Goal: Task Accomplishment & Management: Use online tool/utility

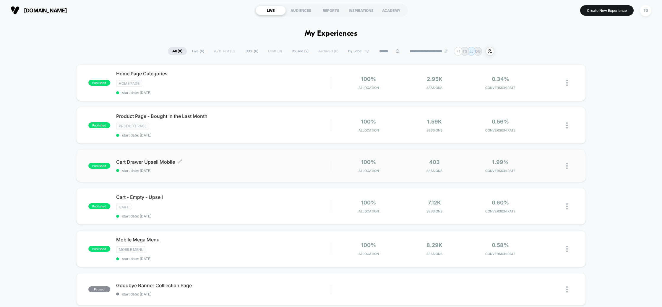
click at [252, 165] on div "Cart Drawer Upsell Mobile Click to edit experience details Click to edit experi…" at bounding box center [223, 166] width 215 height 14
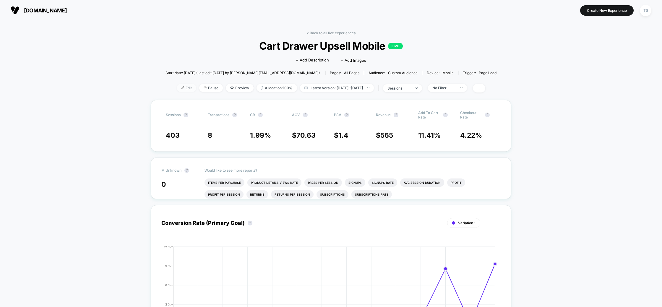
click at [181, 87] on img at bounding box center [182, 87] width 3 height 3
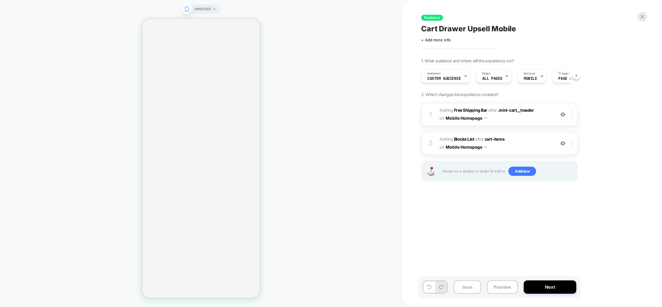
scroll to position [0, 0]
click at [531, 117] on span "#_loomi_addon_1754358448112 Adding Free Shipping Bar AFTER .mini-cart__header .…" at bounding box center [496, 114] width 113 height 16
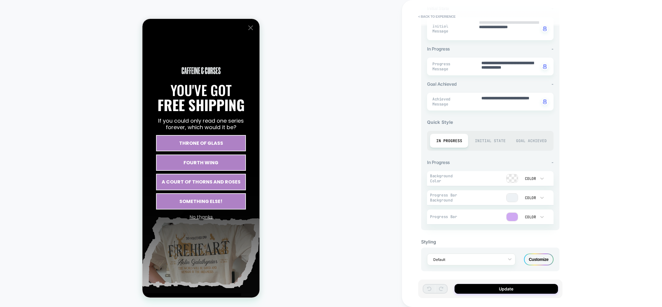
scroll to position [81, 0]
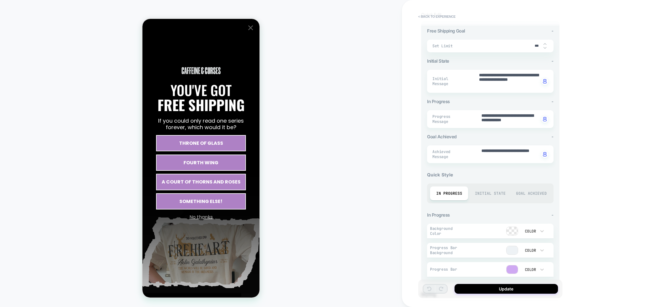
type textarea "*"
click at [439, 18] on button "< Back to experience" at bounding box center [436, 16] width 43 height 9
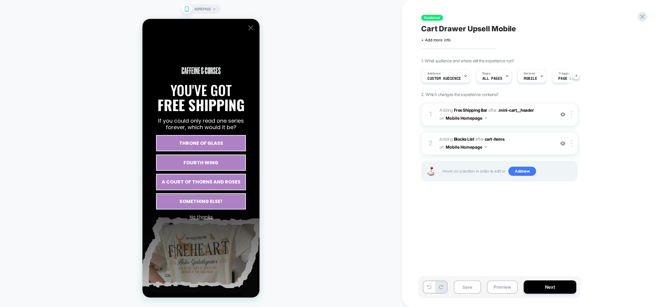
scroll to position [0, 0]
click at [641, 17] on icon at bounding box center [643, 17] width 8 height 8
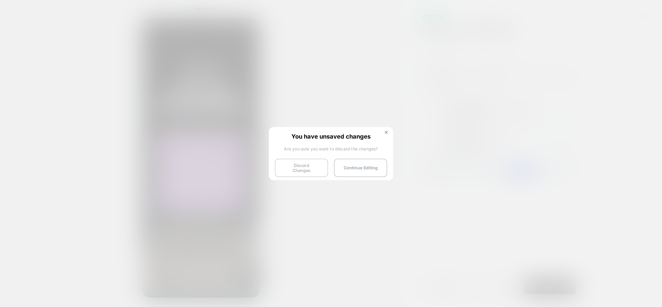
click at [310, 168] on button "Discard Changes" at bounding box center [301, 168] width 53 height 18
